Goal: Task Accomplishment & Management: Complete application form

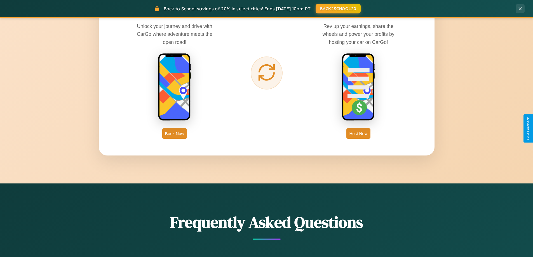
scroll to position [1077, 0]
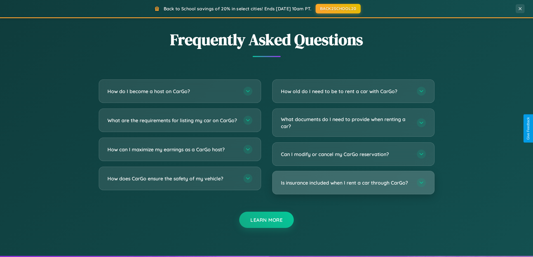
click at [353, 183] on h3 "Is insurance included when I rent a car through CarGo?" at bounding box center [346, 182] width 130 height 7
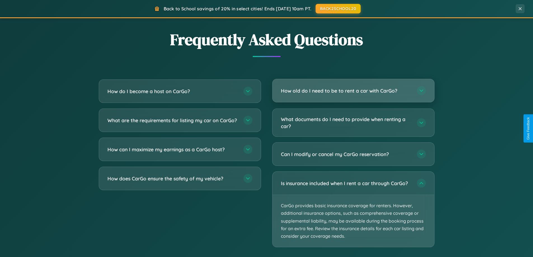
click at [353, 91] on h3 "How old do I need to be to rent a car with CarGo?" at bounding box center [346, 90] width 130 height 7
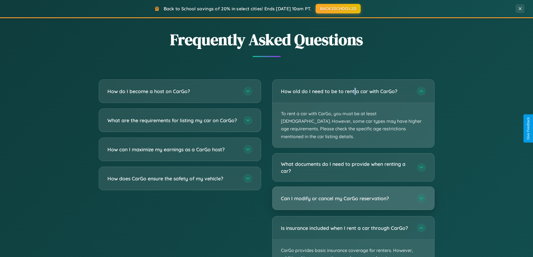
click at [353, 195] on h3 "Can I modify or cancel my CarGo reservation?" at bounding box center [346, 198] width 130 height 7
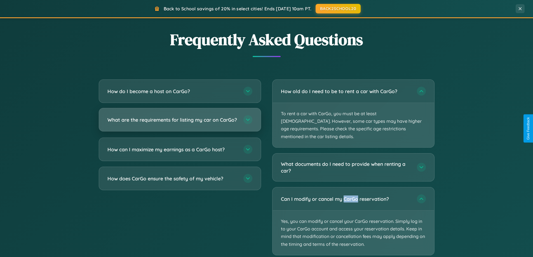
click at [180, 122] on h3 "What are the requirements for listing my car on CarGo?" at bounding box center [172, 119] width 130 height 7
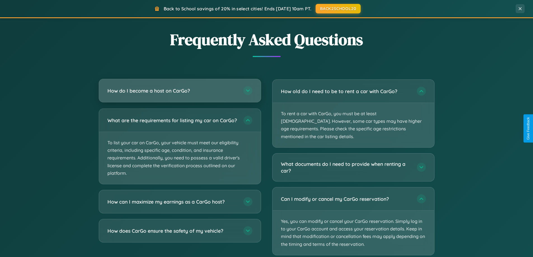
click at [180, 91] on h3 "How do I become a host on CarGo?" at bounding box center [172, 90] width 130 height 7
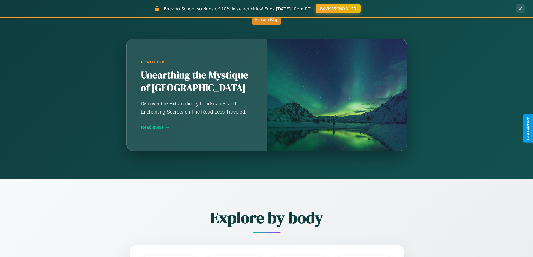
scroll to position [0, 0]
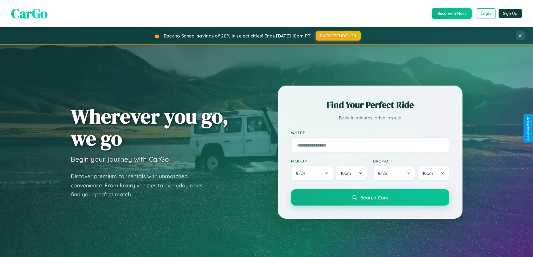
click at [485, 13] on button "Login" at bounding box center [486, 13] width 20 height 10
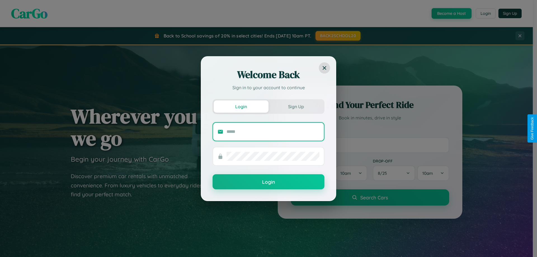
click at [273, 132] on input "text" at bounding box center [273, 131] width 93 height 9
type input "**********"
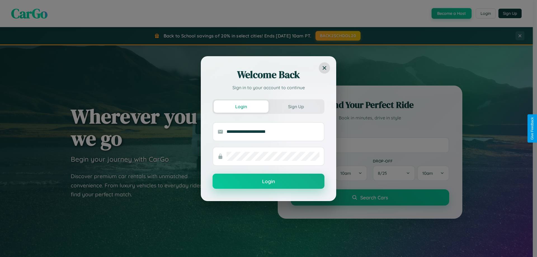
click at [269, 182] on button "Login" at bounding box center [269, 181] width 112 height 15
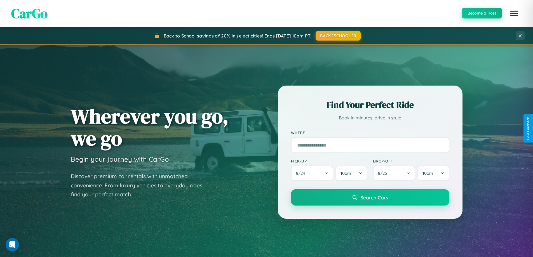
click at [482, 13] on button "Become a Host" at bounding box center [482, 13] width 40 height 11
